Goal: Ask a question

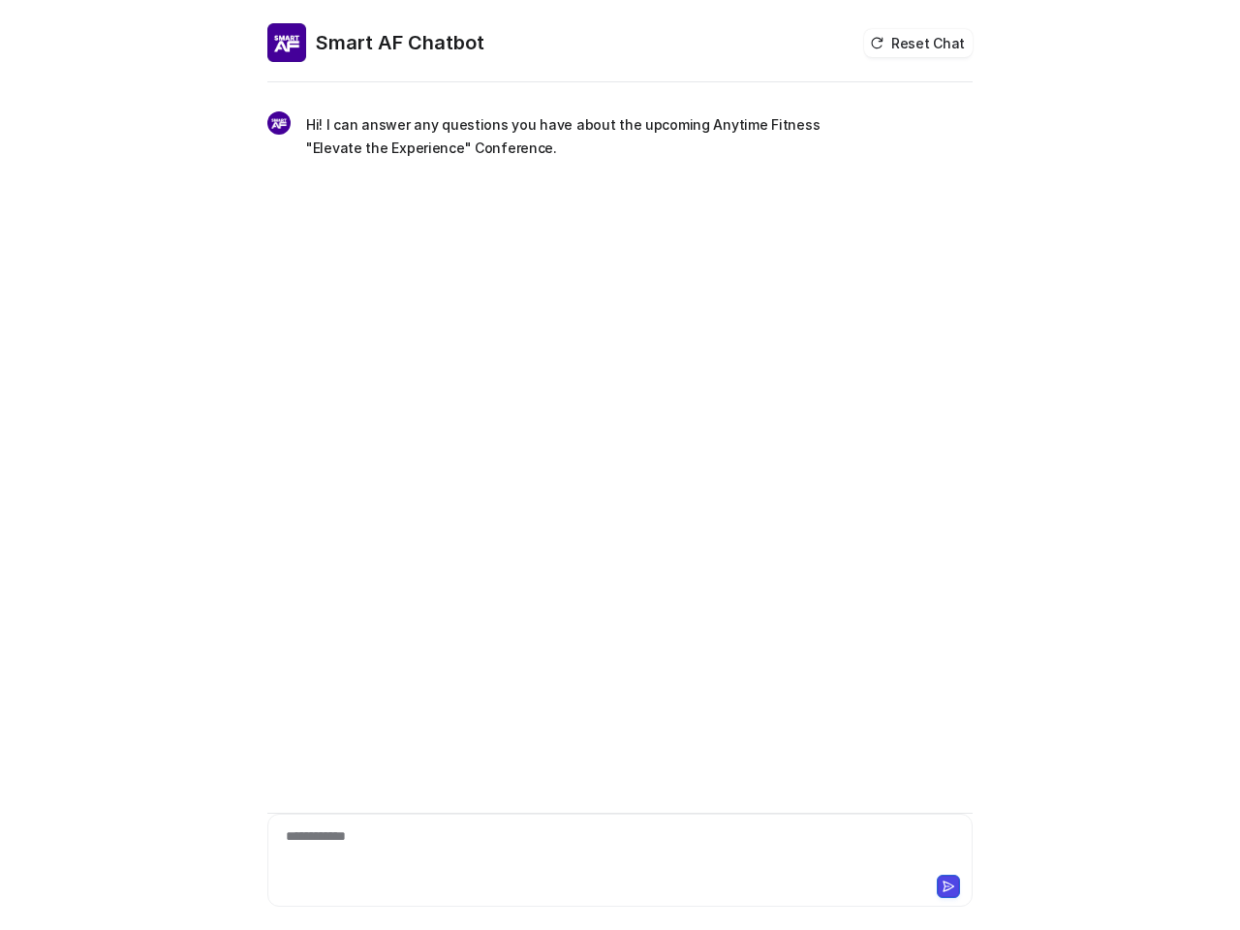
click at [620, 465] on div "**********" at bounding box center [619, 508] width 705 height 844
click at [921, 43] on button "Reset Chat" at bounding box center [918, 43] width 108 height 28
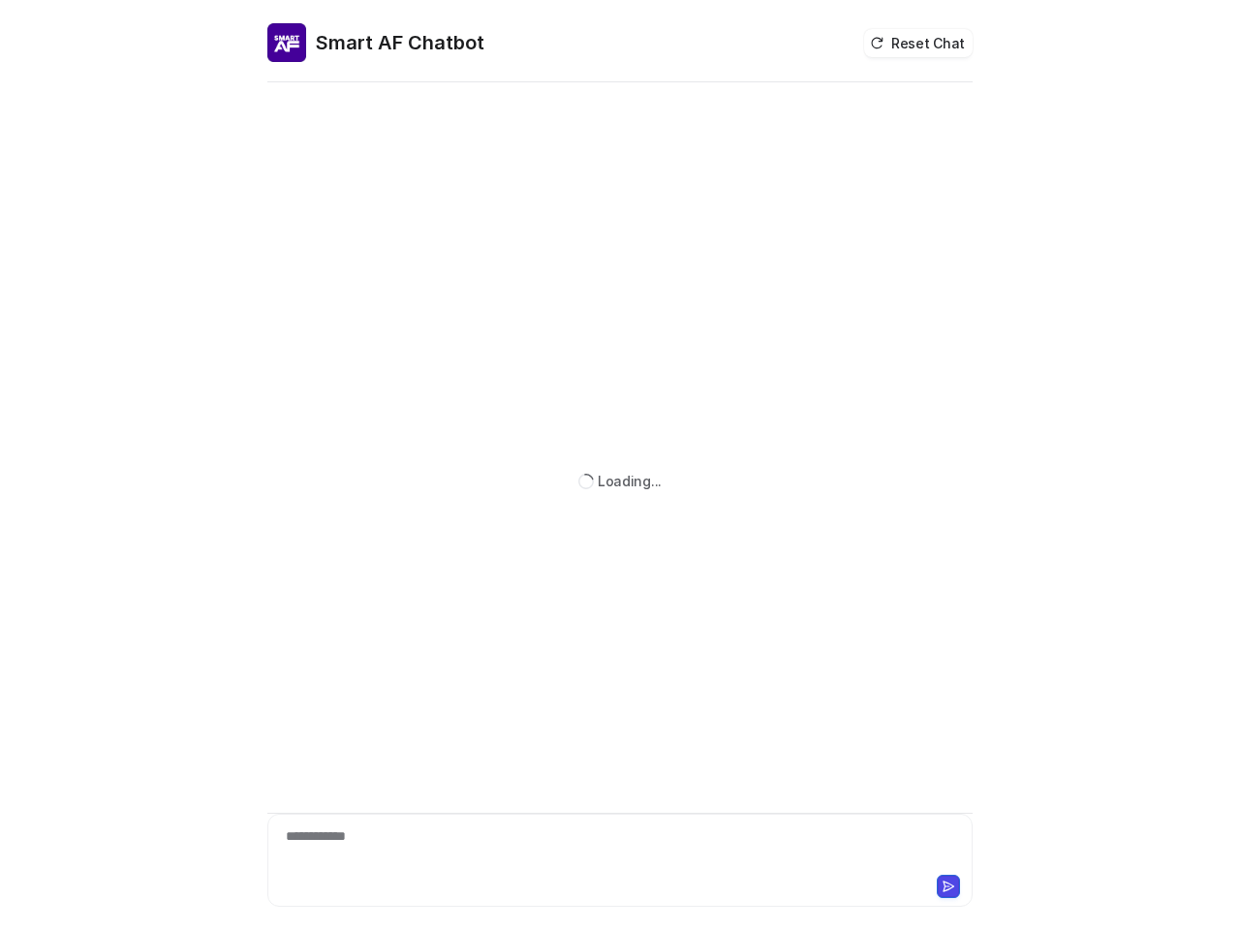
click at [620, 849] on div "**********" at bounding box center [619, 848] width 695 height 45
click at [948, 886] on button at bounding box center [948, 886] width 23 height 23
